Goal: Find specific page/section: Find specific page/section

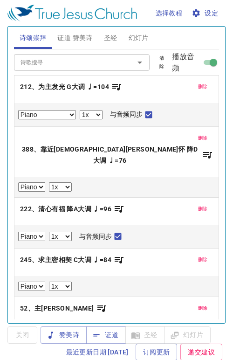
select select "1"
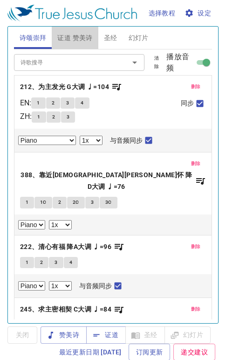
click at [79, 41] on span "证道 赞美诗" at bounding box center [74, 38] width 35 height 12
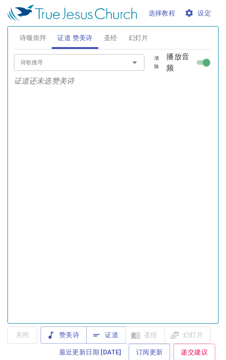
click at [110, 338] on span "证道" at bounding box center [106, 335] width 25 height 12
